Goal: Task Accomplishment & Management: Manage account settings

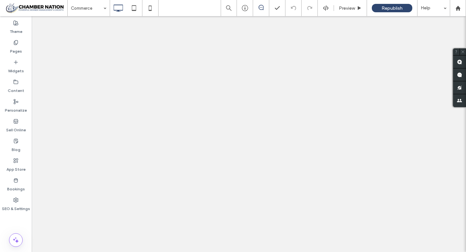
click at [14, 203] on icon at bounding box center [15, 200] width 5 height 5
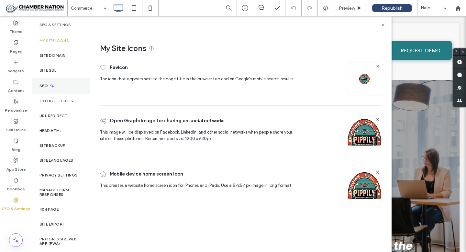
click at [48, 84] on label "SEO" at bounding box center [44, 86] width 10 height 5
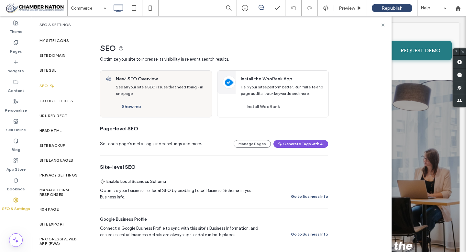
click at [301, 143] on button "Generate Tags with AI" at bounding box center [300, 144] width 55 height 8
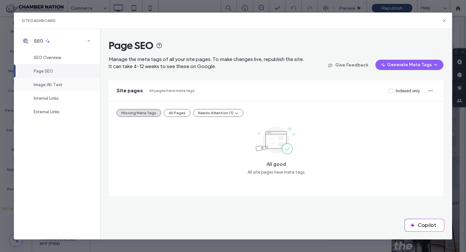
click at [54, 83] on span "Image Alt Text" at bounding box center [48, 84] width 29 height 5
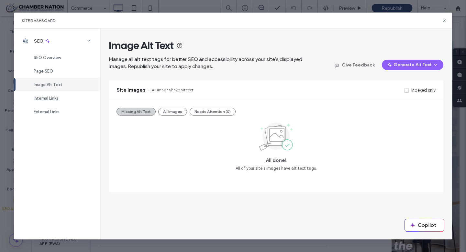
click at [138, 111] on button "Missing Alt Text" at bounding box center [135, 112] width 39 height 8
click at [171, 112] on button "All Images" at bounding box center [172, 112] width 29 height 8
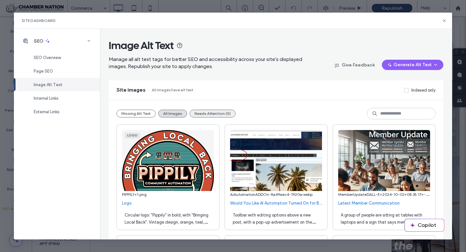
click at [203, 114] on button "Needs Attention (0)" at bounding box center [212, 114] width 46 height 8
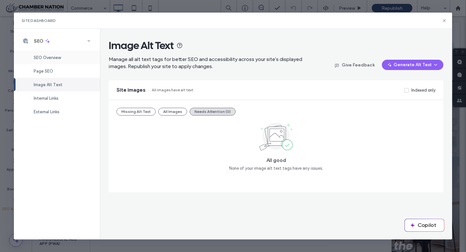
click at [52, 58] on span "SEO Overview" at bounding box center [47, 57] width 27 height 5
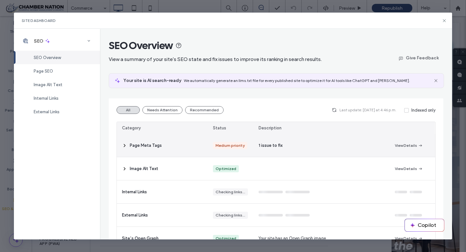
click at [165, 147] on div "Page Meta Tags" at bounding box center [162, 145] width 91 height 23
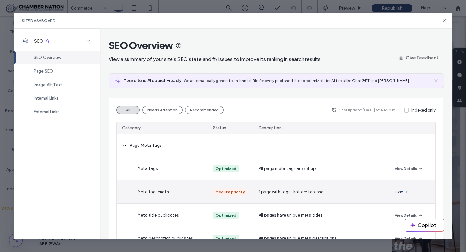
click at [281, 191] on span "1 page with tags that are too long" at bounding box center [290, 192] width 65 height 6
click at [397, 191] on button "Fix It" at bounding box center [401, 192] width 14 height 8
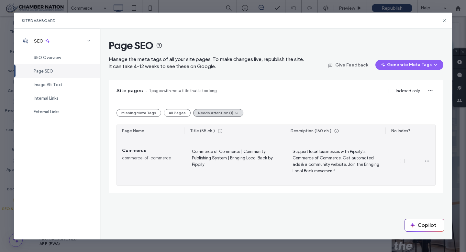
click at [311, 153] on span "Support local businesses with Pippily's Commerce of Commerce. Get automated ads…" at bounding box center [335, 161] width 90 height 27
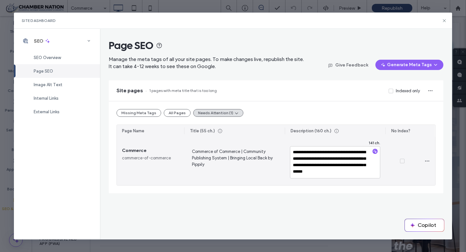
click at [245, 151] on span "Commerce of Commerce | Community Publishing System | Bringing Local Back by Pip…" at bounding box center [234, 161] width 90 height 27
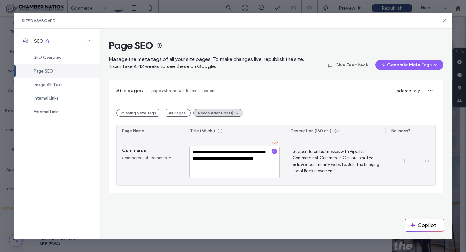
click at [256, 166] on textarea "**********" at bounding box center [234, 162] width 90 height 32
type textarea "**********"
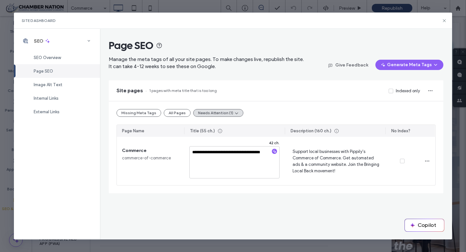
click at [362, 110] on div "Missing Meta Tags All Pages Needs Attention (1)" at bounding box center [275, 113] width 318 height 8
click at [56, 82] on div "Image Alt Text" at bounding box center [57, 85] width 86 height 14
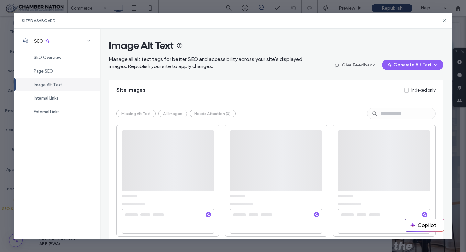
click at [56, 82] on div "Image Alt Text" at bounding box center [57, 85] width 86 height 14
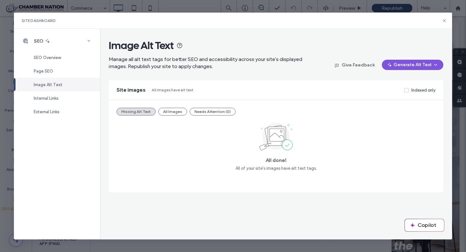
click at [411, 64] on button "Generate Alt Text" at bounding box center [411, 65] width 61 height 10
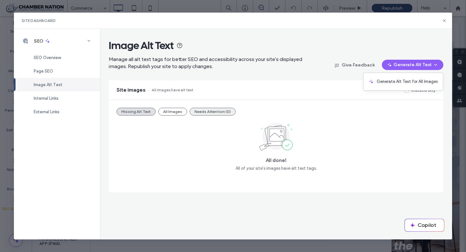
click at [207, 112] on button "Needs Attention (0)" at bounding box center [212, 112] width 46 height 8
click at [172, 113] on button "All Images" at bounding box center [172, 112] width 29 height 8
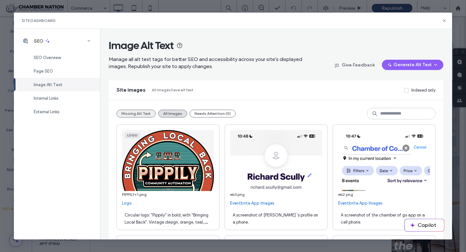
click at [135, 110] on button "Missing Alt Text" at bounding box center [135, 114] width 39 height 8
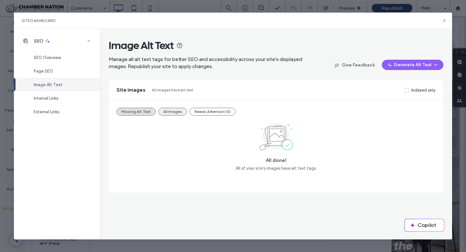
click at [169, 112] on button "All Images" at bounding box center [172, 112] width 29 height 8
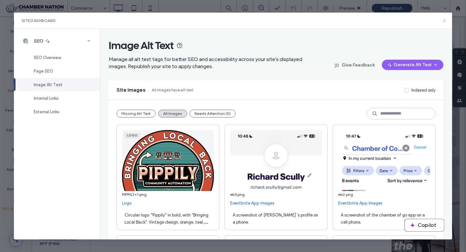
click at [444, 20] on use at bounding box center [443, 20] width 3 height 3
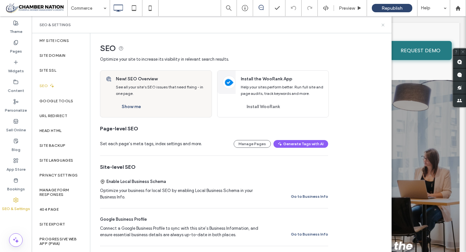
click at [381, 24] on use at bounding box center [382, 25] width 3 height 3
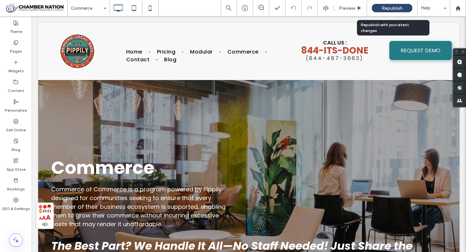
click at [396, 6] on span "Republish" at bounding box center [391, 7] width 21 height 5
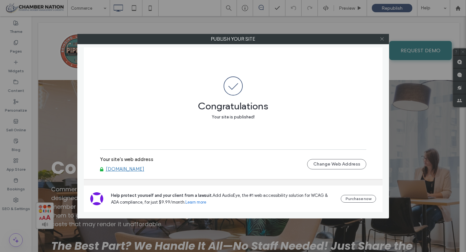
click at [381, 37] on icon at bounding box center [381, 39] width 5 height 5
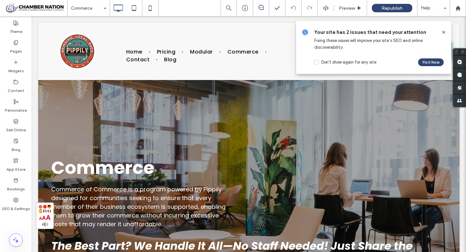
click at [445, 32] on icon at bounding box center [443, 32] width 5 height 5
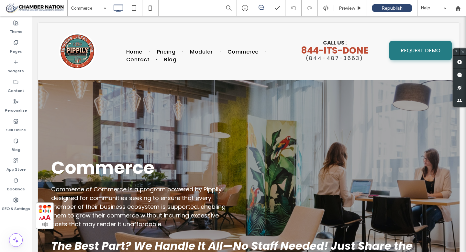
click at [463, 51] on use at bounding box center [462, 51] width 3 height 3
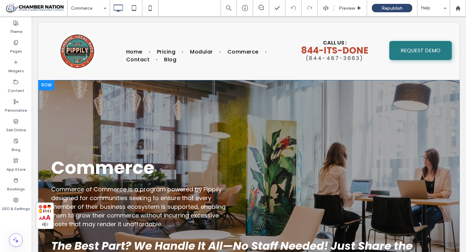
scroll to position [1, 0]
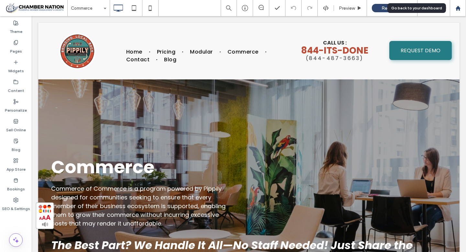
click at [459, 8] on icon at bounding box center [457, 7] width 5 height 5
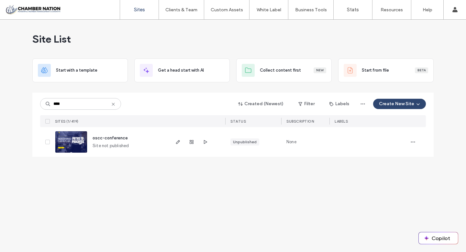
type input "****"
click at [113, 140] on span "oscc-conference" at bounding box center [109, 138] width 35 height 5
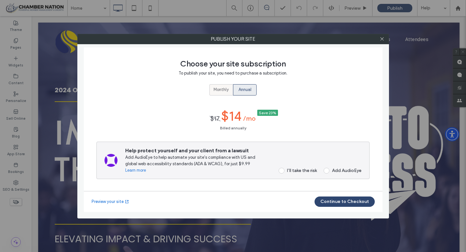
click at [214, 92] on span "Monthly" at bounding box center [220, 90] width 15 height 6
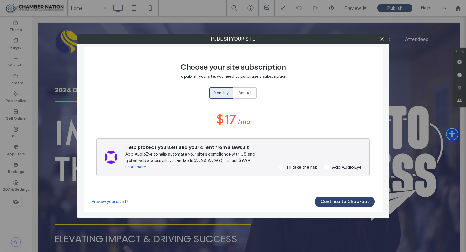
click at [282, 167] on span at bounding box center [281, 168] width 6 height 6
click at [342, 203] on button "Continue to Checkout" at bounding box center [344, 202] width 60 height 10
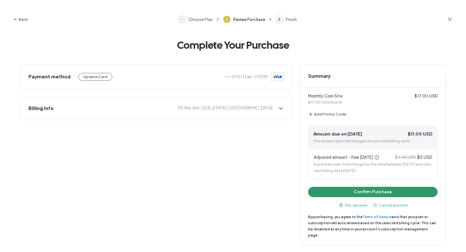
click at [375, 191] on button "Confirm Purchase" at bounding box center [372, 192] width 129 height 10
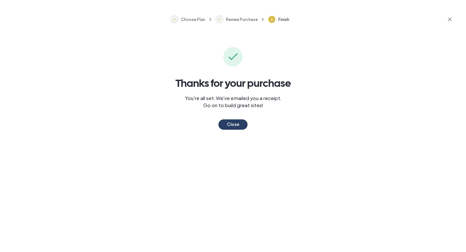
click at [230, 126] on button "Close" at bounding box center [232, 125] width 29 height 10
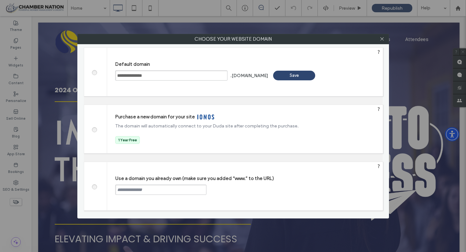
click at [152, 77] on input "**********" at bounding box center [171, 75] width 112 height 10
click at [381, 40] on icon at bounding box center [381, 39] width 5 height 5
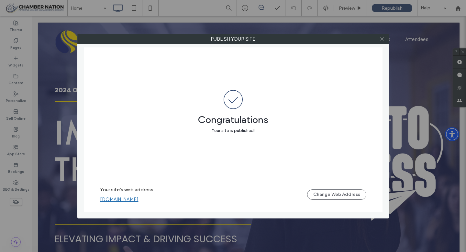
click at [382, 40] on icon at bounding box center [381, 39] width 5 height 5
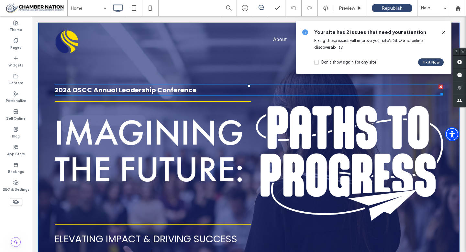
click at [67, 89] on span "2024 OSCC Annual Leadership Conference ﻿" at bounding box center [126, 90] width 142 height 9
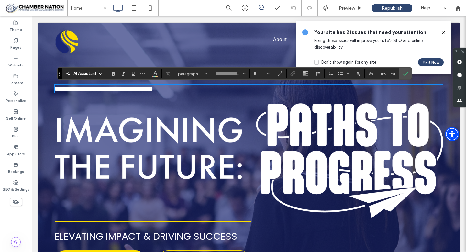
type input "*******"
type input "**"
click at [67, 89] on span "**********" at bounding box center [104, 89] width 98 height 6
click at [70, 90] on span "**********" at bounding box center [104, 89] width 98 height 6
click at [406, 73] on icon "Confirm" at bounding box center [404, 73] width 5 height 5
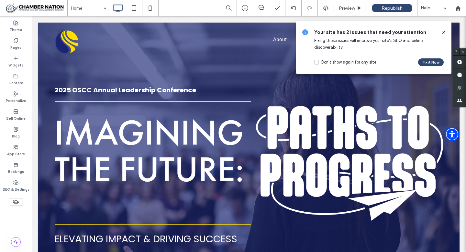
click at [444, 30] on icon at bounding box center [443, 32] width 5 height 5
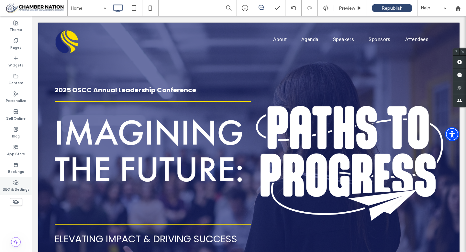
click at [15, 183] on use at bounding box center [16, 183] width 5 height 5
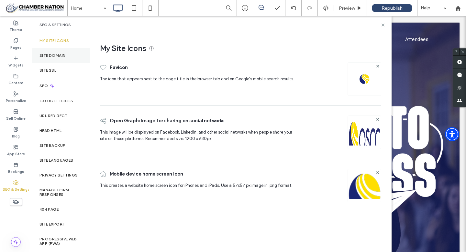
click at [51, 56] on label "Site Domain" at bounding box center [52, 55] width 26 height 5
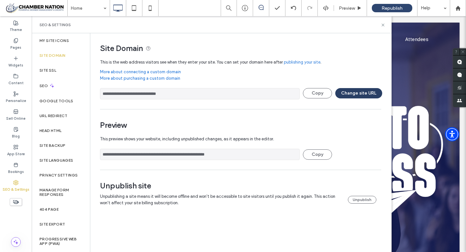
click at [351, 91] on button "Change site URL" at bounding box center [358, 93] width 47 height 10
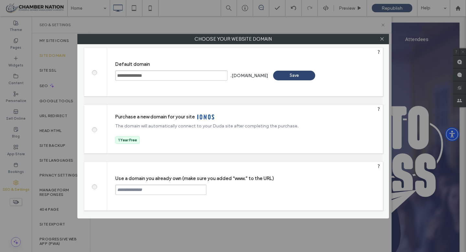
click at [94, 187] on span at bounding box center [94, 186] width 0 height 5
click at [124, 190] on input "text" at bounding box center [160, 190] width 91 height 10
paste input "**********"
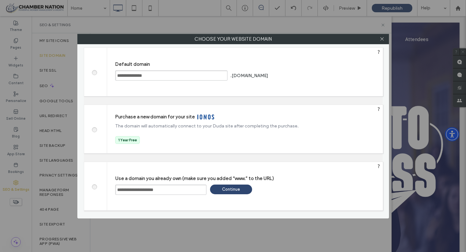
type input "**********"
click at [230, 192] on div "Continue" at bounding box center [231, 190] width 42 height 10
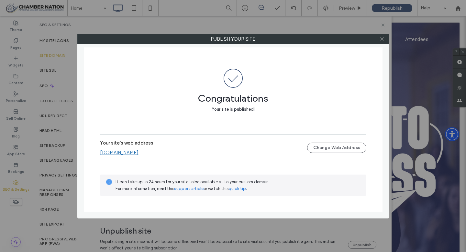
click at [382, 39] on icon at bounding box center [381, 39] width 5 height 5
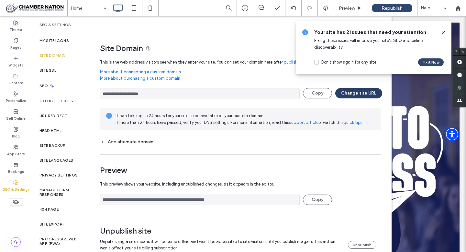
click at [354, 91] on button "Change site URL" at bounding box center [358, 93] width 47 height 10
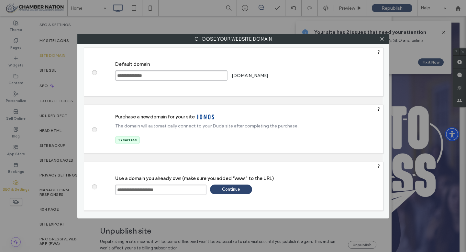
click at [134, 190] on input "**********" at bounding box center [160, 190] width 91 height 10
click at [94, 71] on span at bounding box center [94, 72] width 0 height 5
click at [305, 73] on div "Save" at bounding box center [294, 76] width 42 height 10
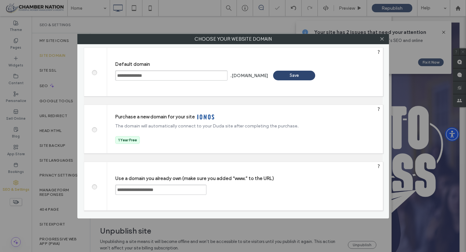
type input "**********"
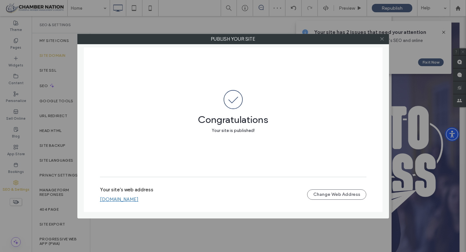
click at [383, 39] on icon at bounding box center [381, 39] width 5 height 5
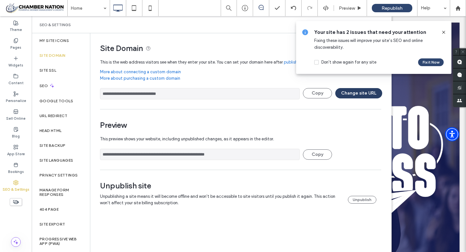
click at [360, 93] on button "Change site URL" at bounding box center [358, 93] width 47 height 10
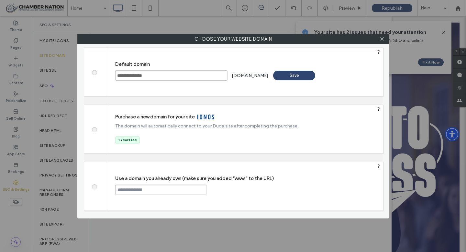
click at [94, 188] on span at bounding box center [94, 186] width 0 height 5
click at [133, 191] on input "text" at bounding box center [160, 190] width 91 height 10
paste input "**********"
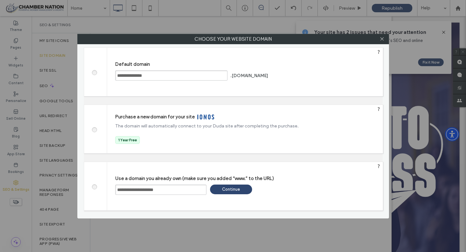
type input "**********"
click at [238, 190] on div "Continue" at bounding box center [231, 190] width 42 height 10
type input "**********"
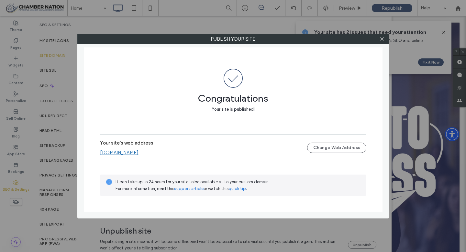
click at [138, 155] on link "www.OSCCConference.com" at bounding box center [119, 153] width 38 height 6
click at [381, 38] on icon at bounding box center [381, 39] width 5 height 5
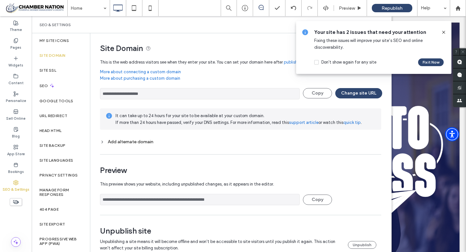
click at [13, 184] on div "SEO & Settings" at bounding box center [16, 186] width 32 height 18
click at [58, 70] on div "Site SSL" at bounding box center [61, 70] width 58 height 15
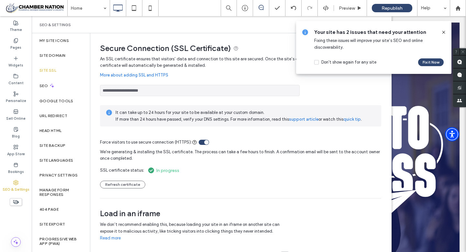
click at [444, 31] on icon at bounding box center [443, 32] width 5 height 5
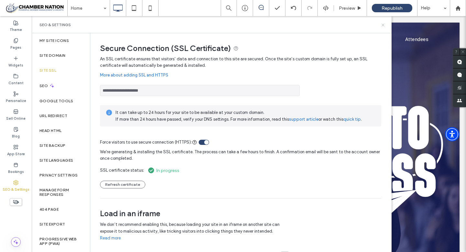
click at [382, 24] on use at bounding box center [382, 25] width 3 height 3
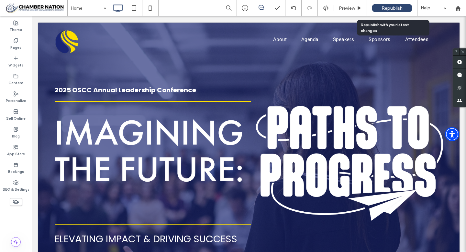
click at [390, 7] on span "Republish" at bounding box center [391, 7] width 21 height 5
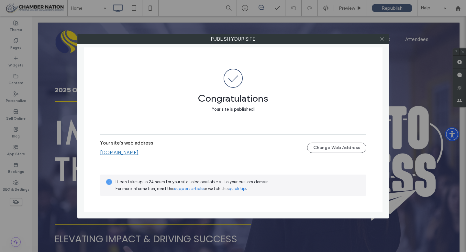
click at [381, 37] on icon at bounding box center [381, 39] width 5 height 5
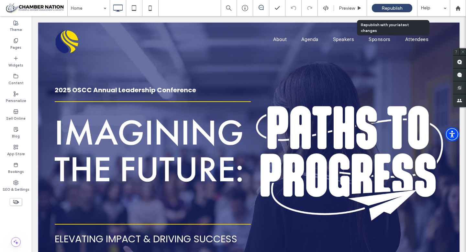
click at [389, 5] on span "Republish" at bounding box center [391, 7] width 21 height 5
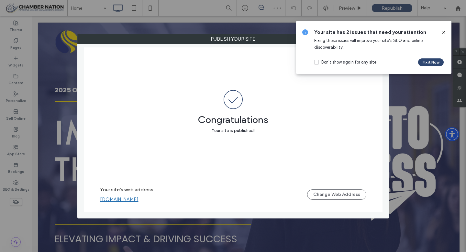
click at [443, 33] on icon at bounding box center [443, 32] width 5 height 5
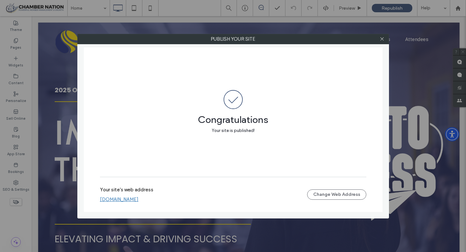
click at [64, 167] on div "Publish your site Congratulations Your site is published! Your site's web addre…" at bounding box center [233, 126] width 466 height 252
click at [382, 39] on icon at bounding box center [381, 39] width 5 height 5
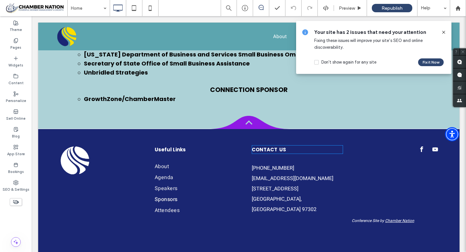
scroll to position [1557, 0]
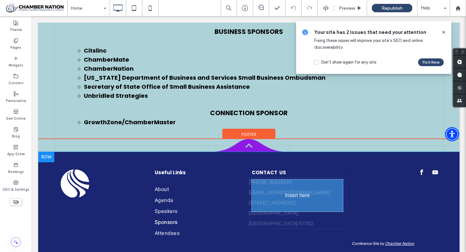
drag, startPoint x: 298, startPoint y: 186, endPoint x: 287, endPoint y: 192, distance: 13.2
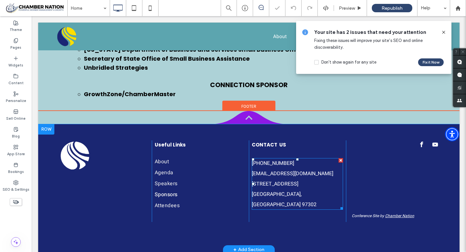
click at [286, 191] on p "Salem, OR 97302" at bounding box center [296, 199] width 91 height 21
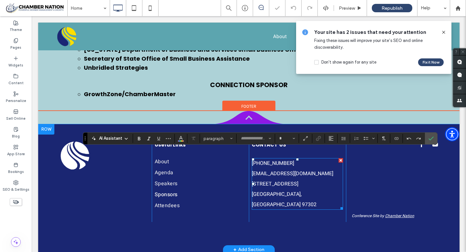
type input "*****"
type input "**"
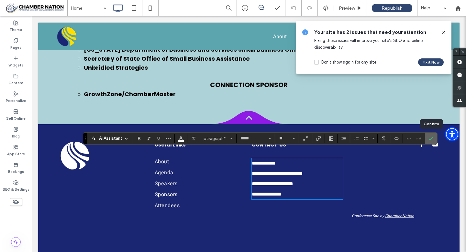
click at [429, 138] on icon "Confirm" at bounding box center [430, 138] width 5 height 5
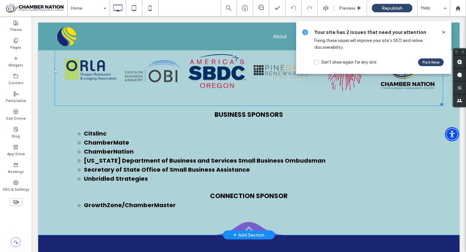
scroll to position [1430, 0]
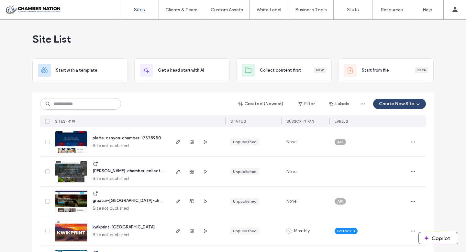
click at [178, 25] on label "Client Management" at bounding box center [183, 26] width 38 height 5
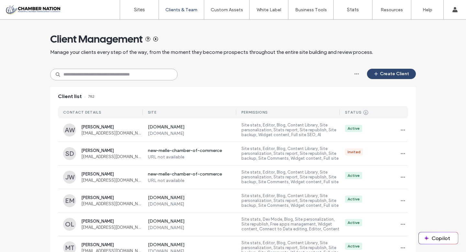
click at [121, 75] on input at bounding box center [113, 75] width 127 height 12
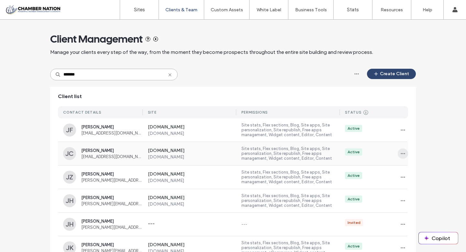
type input "*******"
click at [400, 153] on icon "button" at bounding box center [402, 153] width 5 height 5
click at [414, 182] on span "Manage Access" at bounding box center [423, 183] width 30 height 6
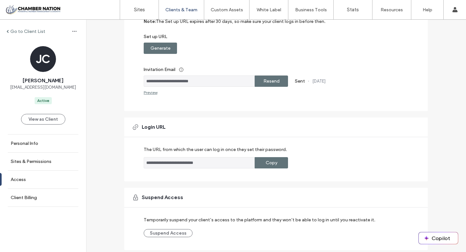
scroll to position [97, 0]
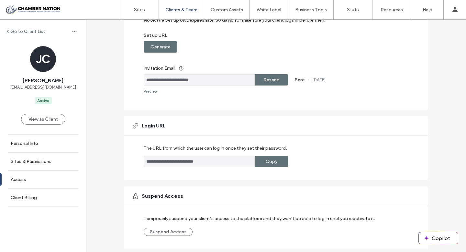
click at [265, 162] on label "Copy" at bounding box center [271, 162] width 12 height 12
